Goal: Task Accomplishment & Management: Complete application form

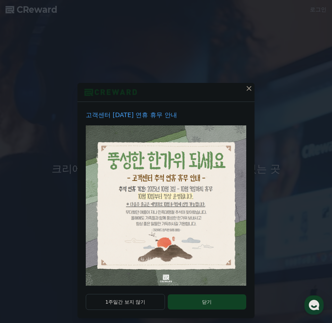
click at [245, 93] on button at bounding box center [248, 88] width 11 height 11
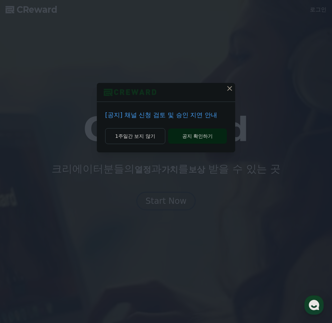
click at [187, 133] on button "공지 확인하기" at bounding box center [197, 136] width 59 height 15
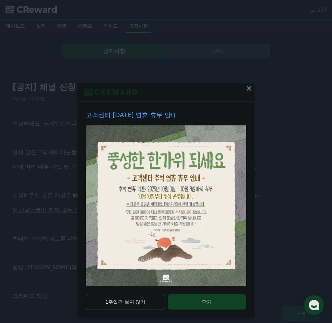
click at [248, 89] on icon at bounding box center [249, 88] width 8 height 8
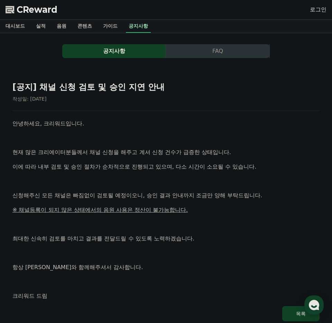
click at [318, 8] on link "로그인" at bounding box center [318, 10] width 17 height 8
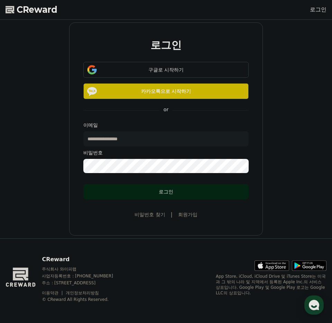
click at [162, 191] on div "로그인" at bounding box center [166, 191] width 138 height 7
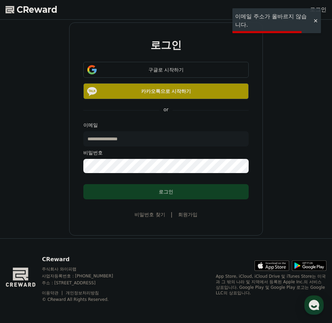
click at [164, 95] on button "카카오톡으로 시작하기" at bounding box center [165, 91] width 165 height 16
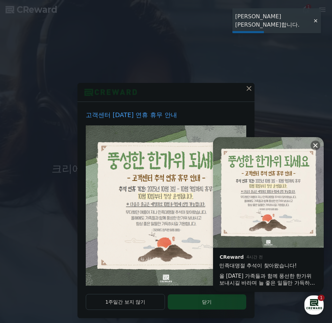
click at [247, 91] on icon at bounding box center [248, 88] width 5 height 5
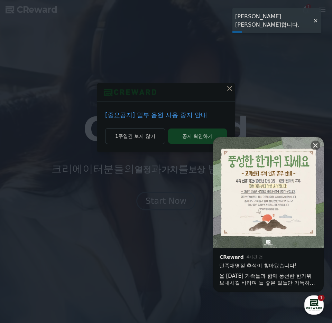
drag, startPoint x: 317, startPoint y: 143, endPoint x: 252, endPoint y: 139, distance: 65.1
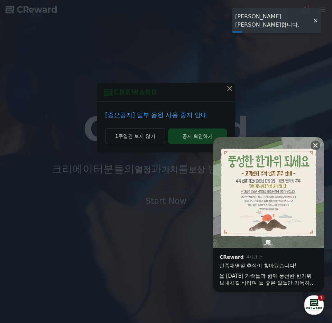
click at [316, 143] on icon at bounding box center [315, 145] width 7 height 7
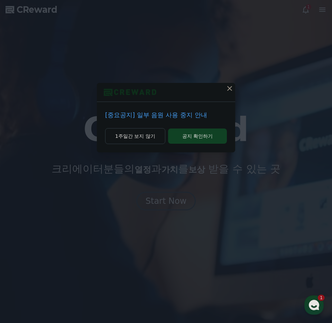
click at [232, 90] on icon at bounding box center [229, 88] width 5 height 5
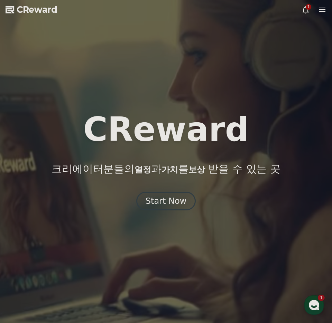
click at [299, 11] on div at bounding box center [166, 161] width 332 height 323
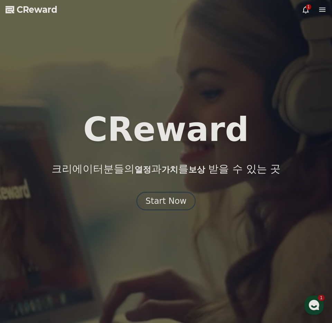
click at [308, 10] on icon at bounding box center [305, 9] width 6 height 7
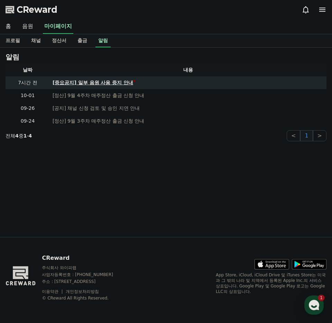
click at [113, 85] on div "[중요공지] 일부 음원 사용 중지 안내" at bounding box center [93, 82] width 81 height 7
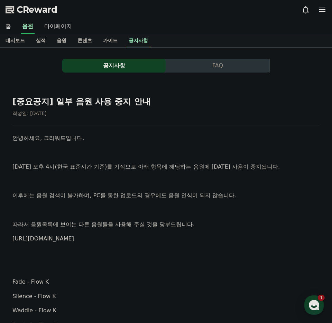
click at [320, 10] on icon at bounding box center [322, 10] width 8 height 8
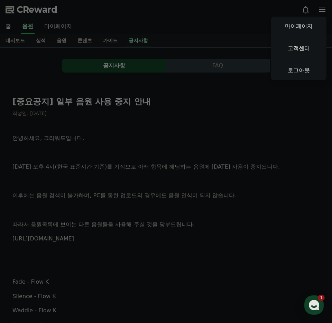
click at [72, 39] on button "close" at bounding box center [166, 161] width 332 height 323
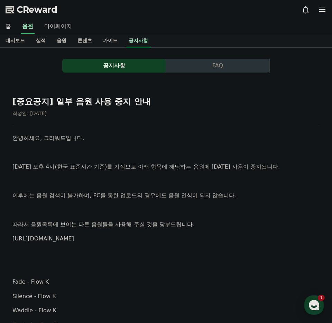
click at [58, 30] on link "마이페이지" at bounding box center [58, 26] width 39 height 15
select select "**********"
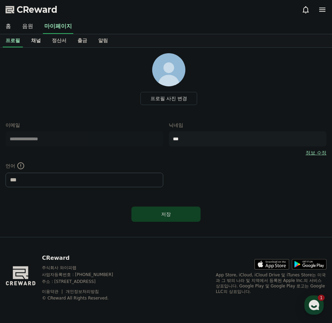
click at [31, 41] on link "채널" at bounding box center [36, 40] width 21 height 13
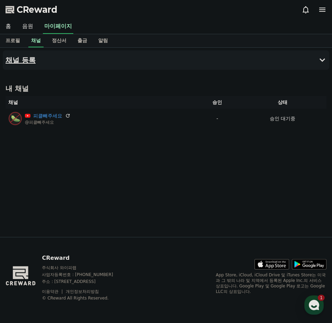
click at [25, 59] on h4 "채널 등록" at bounding box center [21, 60] width 30 height 8
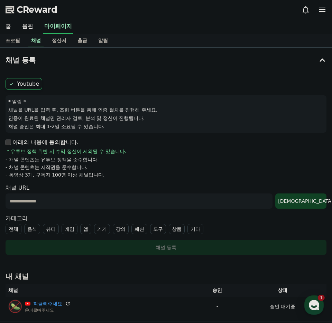
click at [73, 199] on input "text" at bounding box center [139, 201] width 267 height 15
paste input "**********"
type input "**********"
click at [310, 208] on form "**********" at bounding box center [166, 166] width 321 height 177
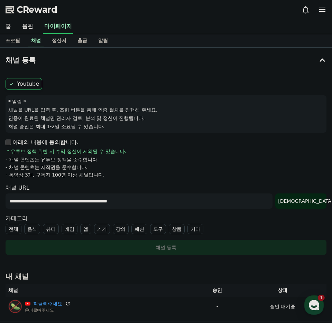
click at [301, 204] on div "조회" at bounding box center [301, 201] width 46 height 7
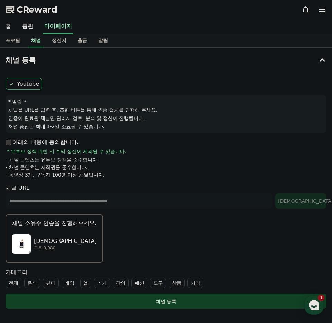
scroll to position [25, 0]
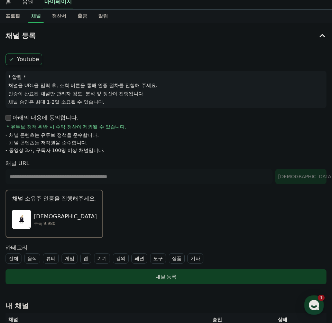
click at [187, 259] on label "기타" at bounding box center [195, 258] width 16 height 10
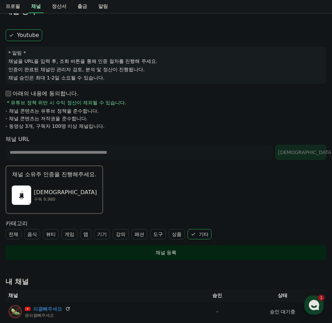
click at [123, 251] on div "채널 등록" at bounding box center [165, 252] width 293 height 7
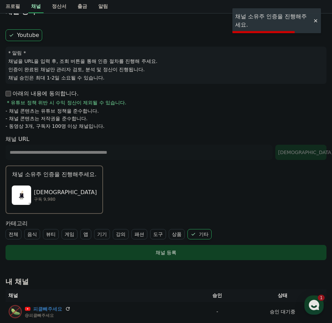
scroll to position [138, 0]
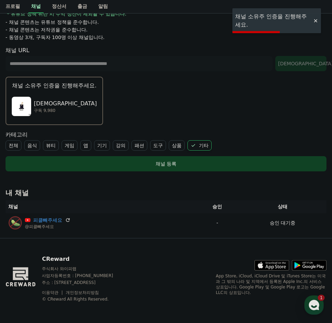
click at [44, 100] on p "[DEMOGRAPHIC_DATA]" at bounding box center [65, 104] width 63 height 8
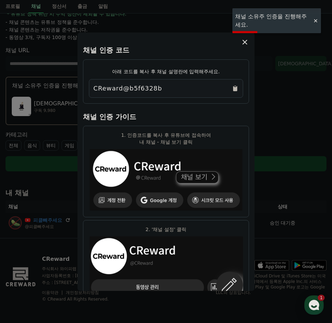
click at [232, 89] on icon "Copy to clipboard" at bounding box center [235, 88] width 7 height 7
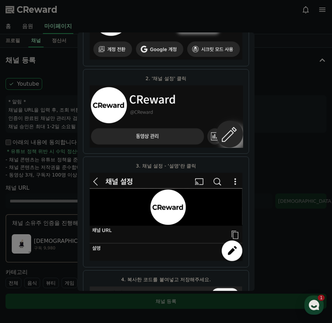
scroll to position [0, 0]
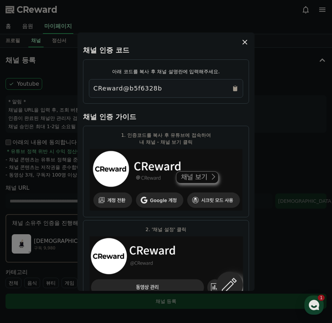
click at [249, 46] on div "채널 인증 코드 아래 코드를 복사 후 채널 설명란에 입력해주세요. CReward@b5f6328b 채널 인증 가이드 1. 인증코드를 복사 후 유…" at bounding box center [165, 161] width 177 height 259
click at [243, 42] on icon "modal" at bounding box center [245, 42] width 8 height 8
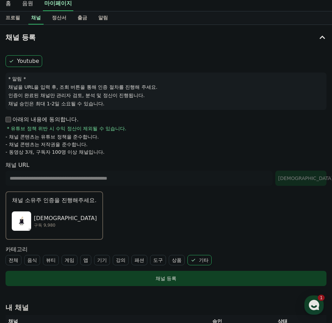
scroll to position [24, 0]
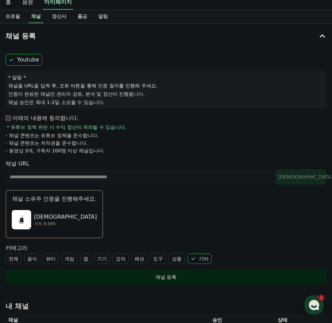
click at [163, 283] on button "채널 등록" at bounding box center [166, 277] width 321 height 15
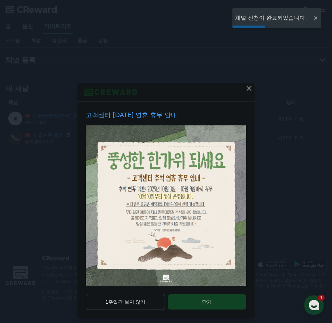
click at [246, 90] on icon at bounding box center [249, 88] width 8 height 8
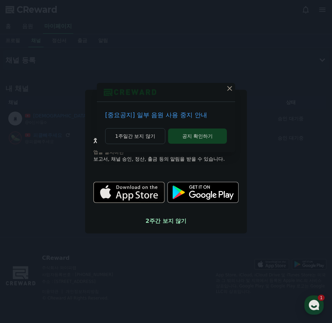
click at [230, 89] on icon at bounding box center [229, 88] width 5 height 5
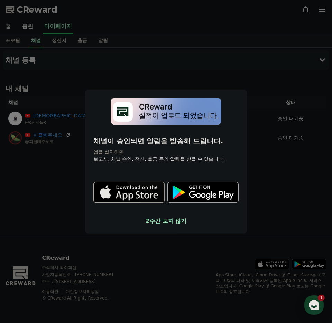
click at [224, 102] on button "close modal" at bounding box center [166, 161] width 332 height 323
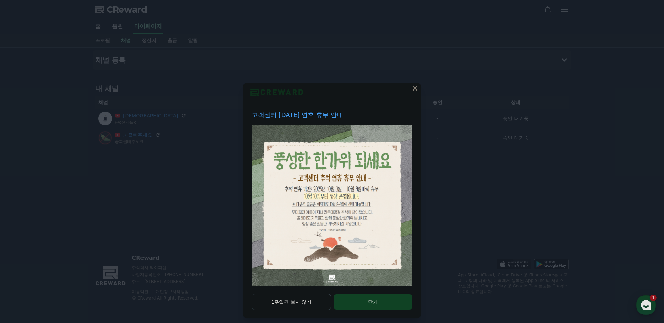
click at [416, 86] on icon at bounding box center [415, 88] width 8 height 8
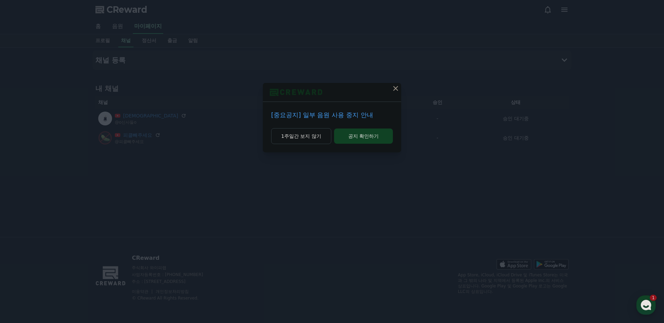
click at [397, 89] on icon at bounding box center [395, 88] width 8 height 8
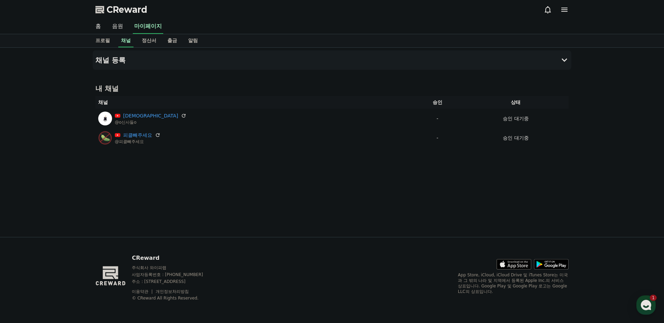
click at [532, 240] on div "CReward 주식회사 와이피랩 사업자등록번호 : [PHONE_NUMBER] 주소 : [STREET_ADDRESS] 이용약관 개인정보처리방침 …" at bounding box center [332, 280] width 484 height 86
